Goal: Transaction & Acquisition: Purchase product/service

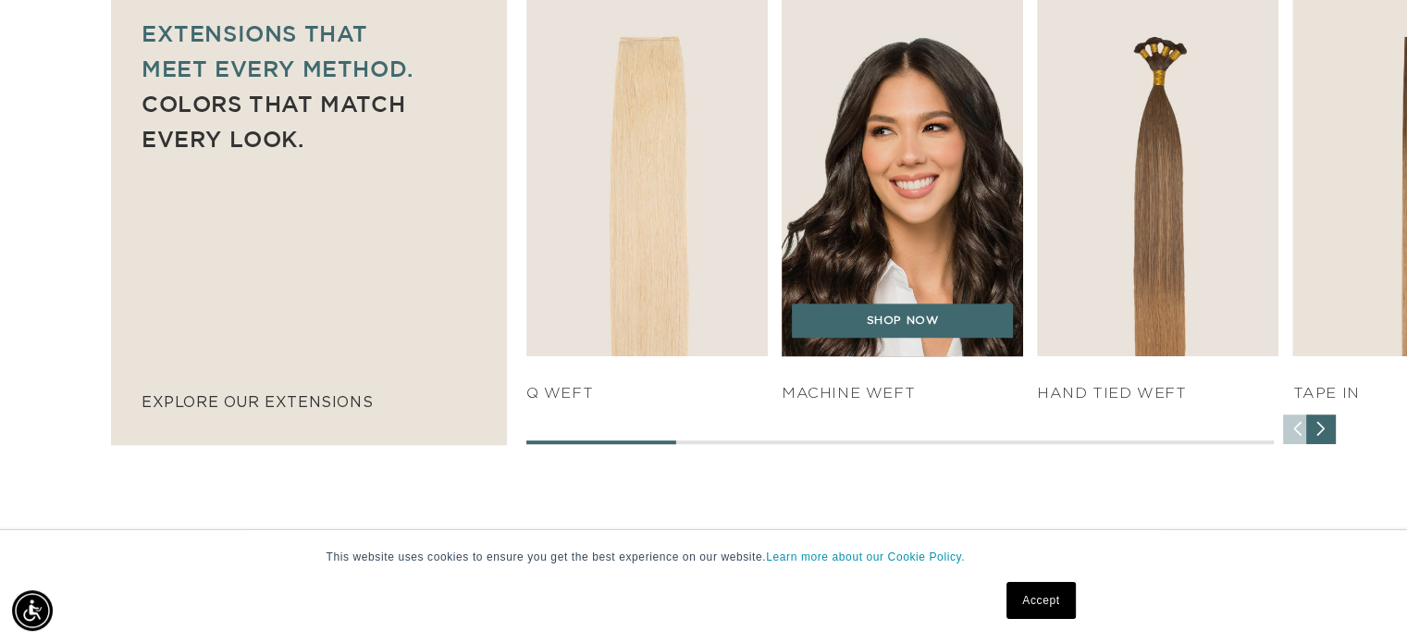
scroll to position [0, 2551]
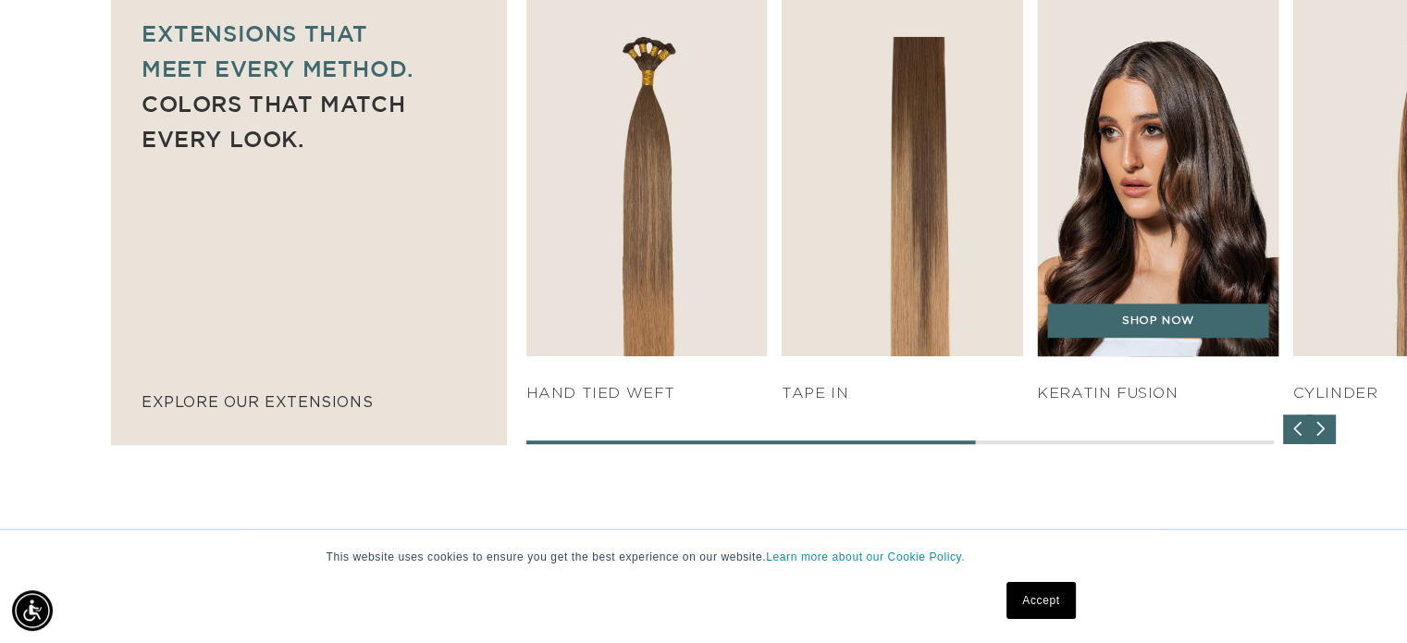
scroll to position [0, 0]
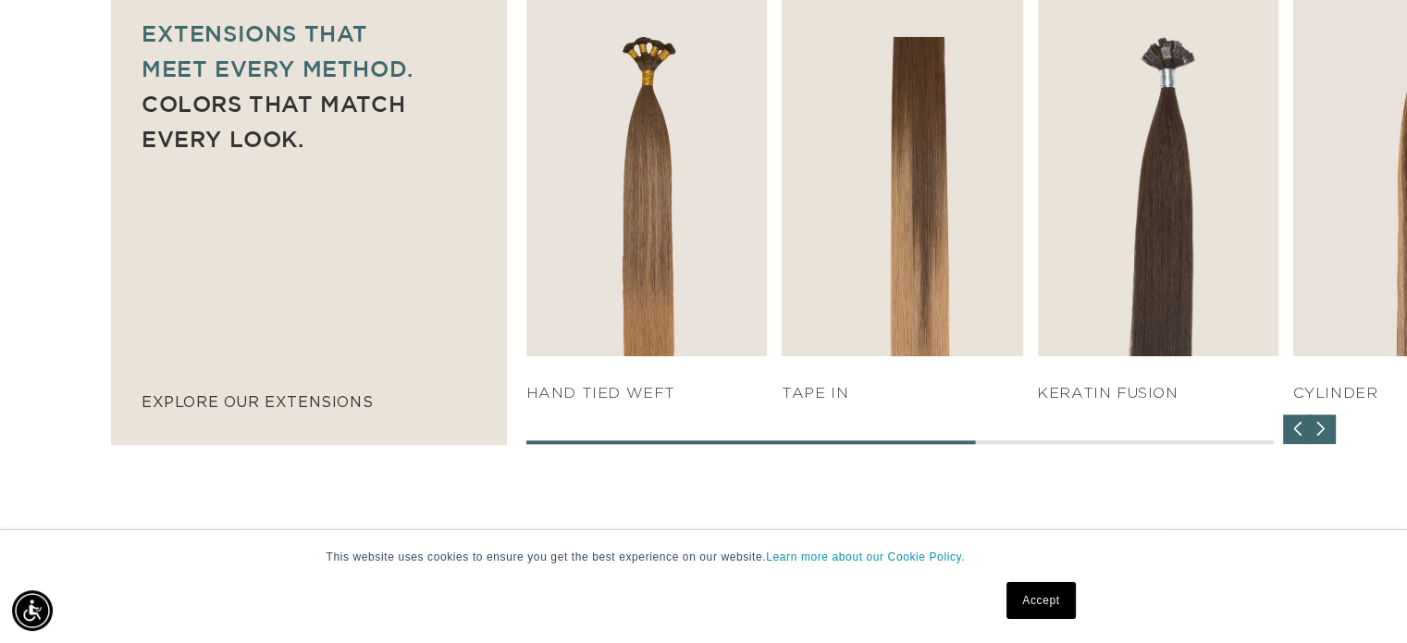
click at [1324, 420] on div "Next slide" at bounding box center [1322, 430] width 30 height 30
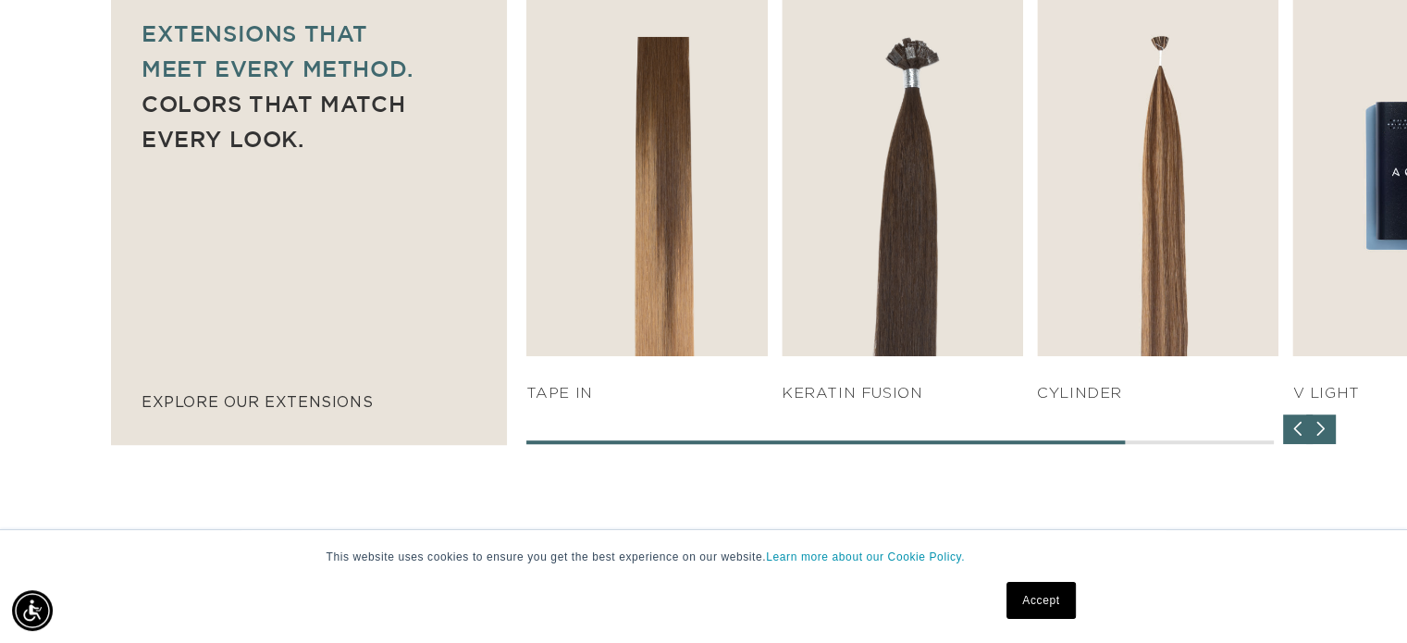
click at [1324, 420] on div "Next slide" at bounding box center [1322, 430] width 30 height 30
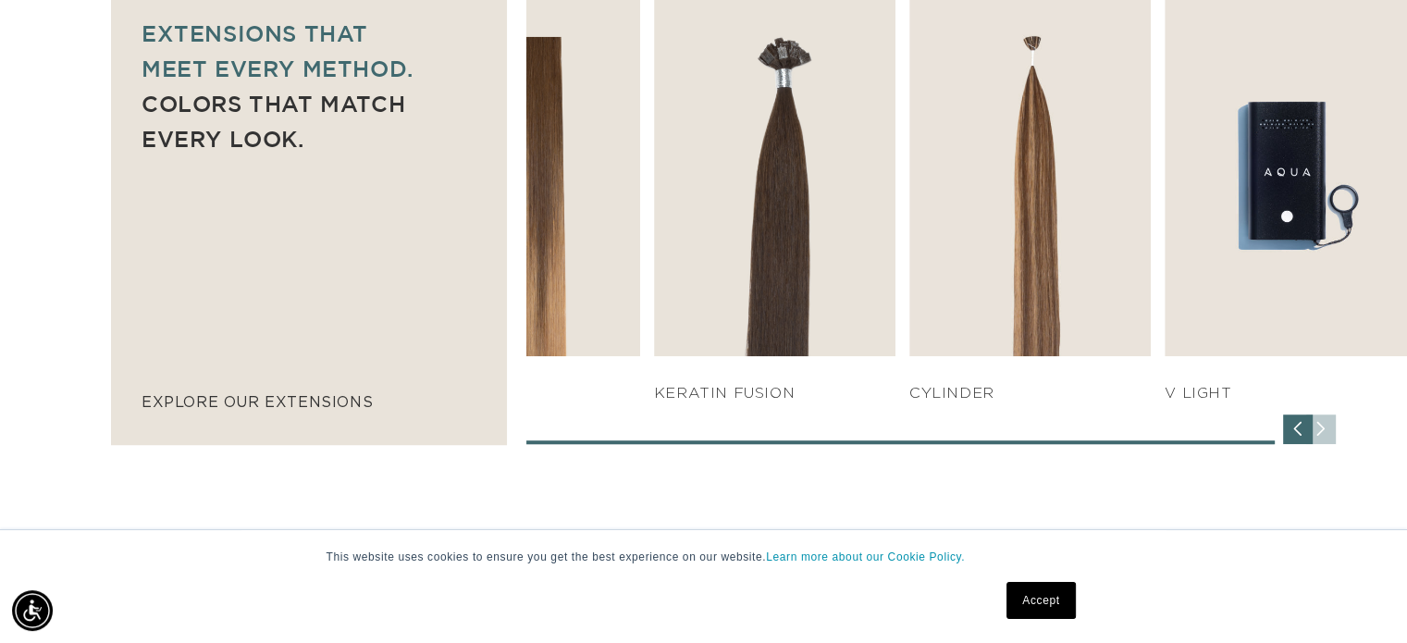
click at [1324, 420] on div "SHOP NOW q weft SHOP NOW Machine Weft SHOP NOW" at bounding box center [967, 216] width 880 height 456
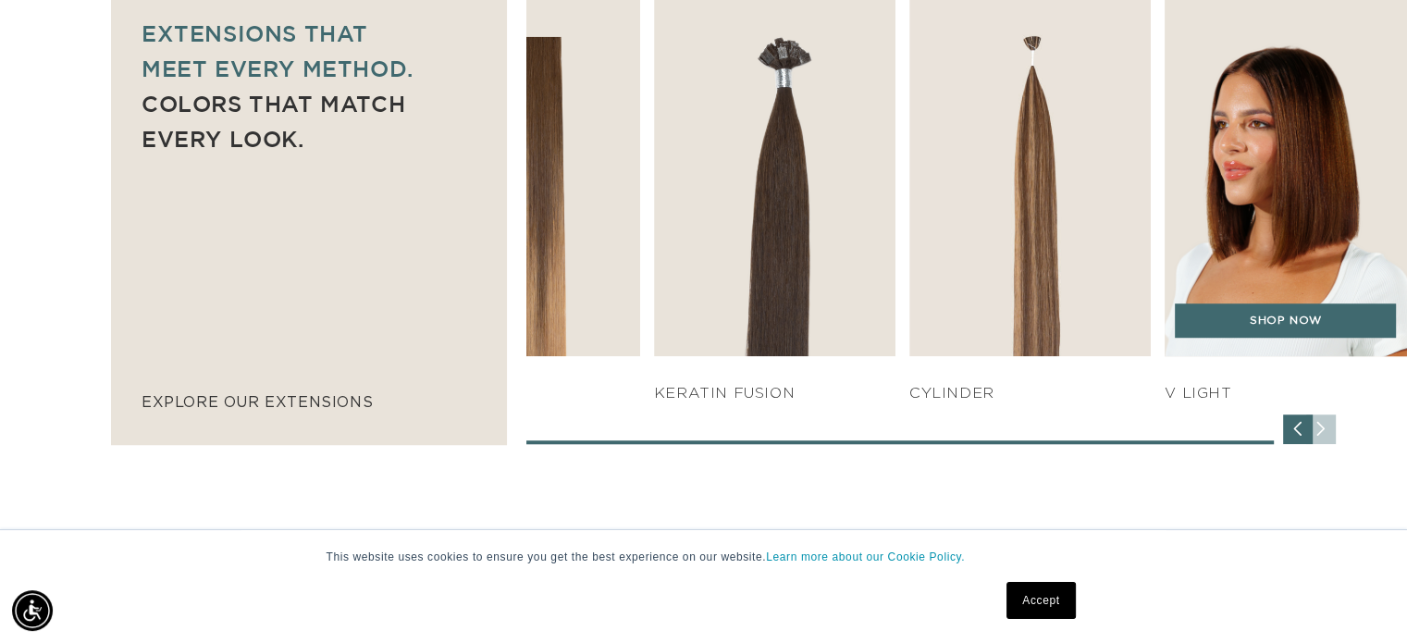
click at [1328, 193] on img "7 / 7" at bounding box center [1286, 172] width 254 height 387
click at [1289, 332] on link "SHOP NOW" at bounding box center [1285, 321] width 221 height 35
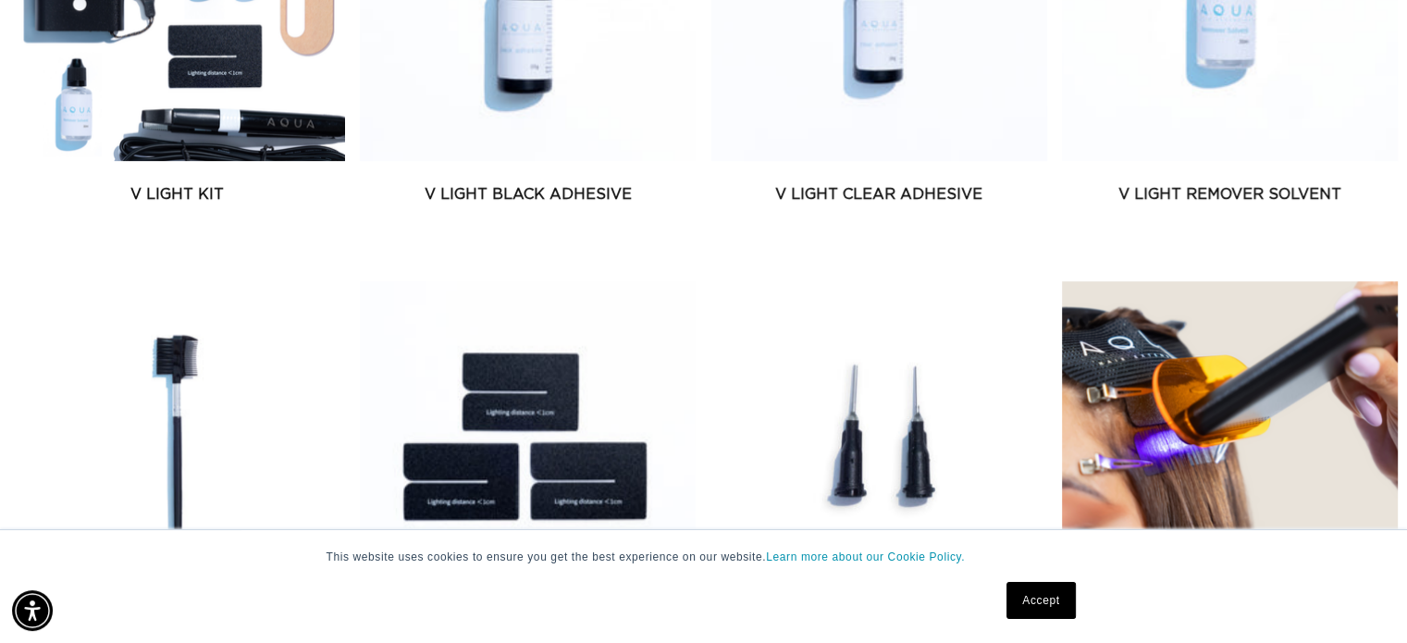
scroll to position [0, 2551]
